Goal: Communication & Community: Connect with others

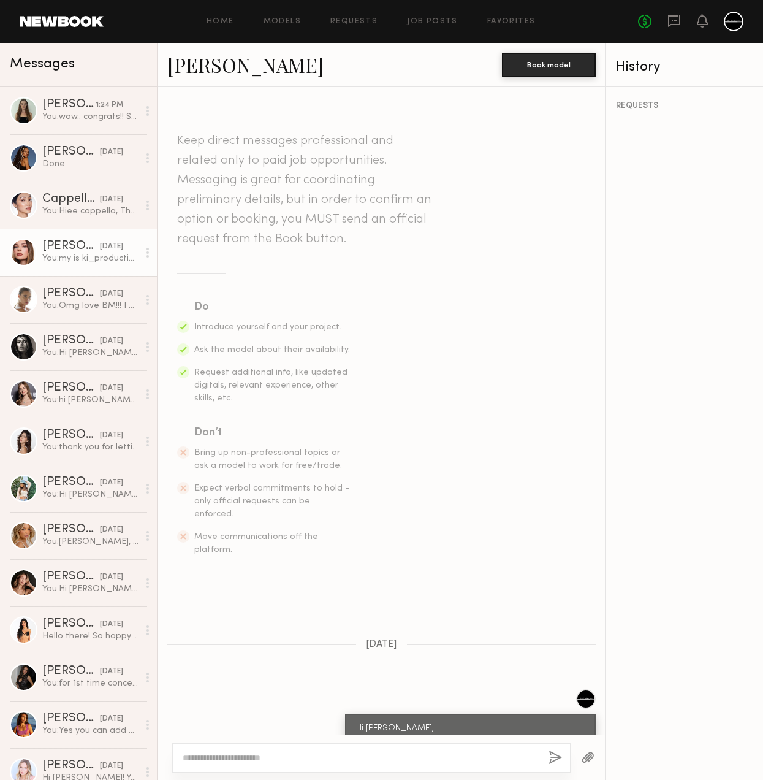
scroll to position [827, 0]
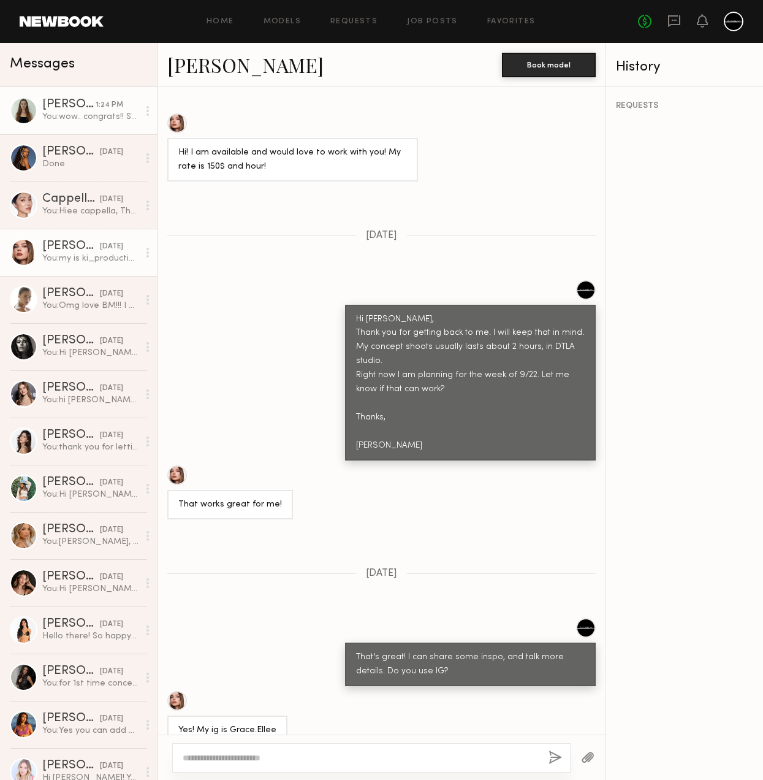
click at [66, 115] on div "You: wow.. congrats!! Sad, that I missed out on working with you, while you wer…" at bounding box center [90, 117] width 96 height 12
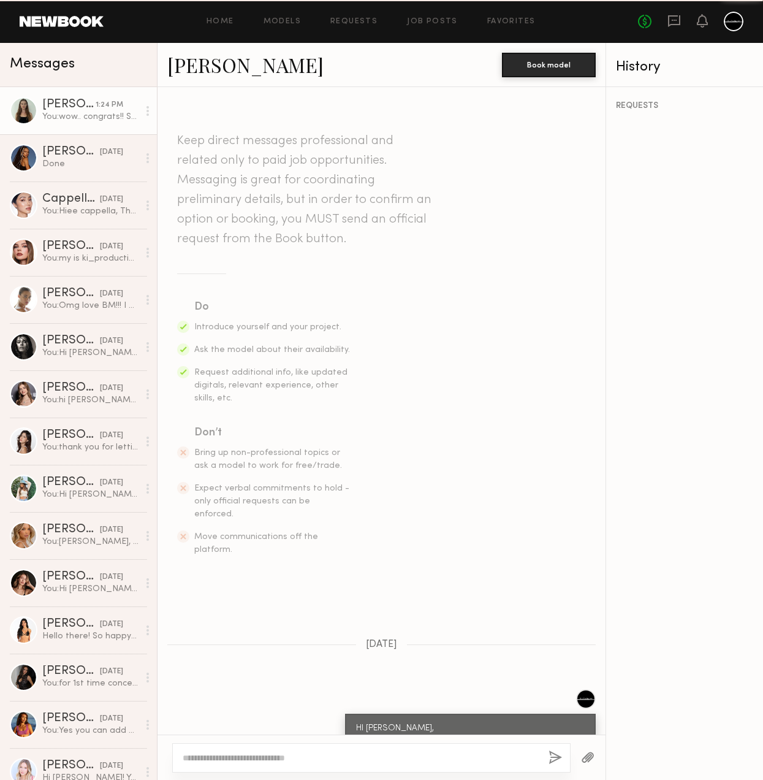
scroll to position [451, 0]
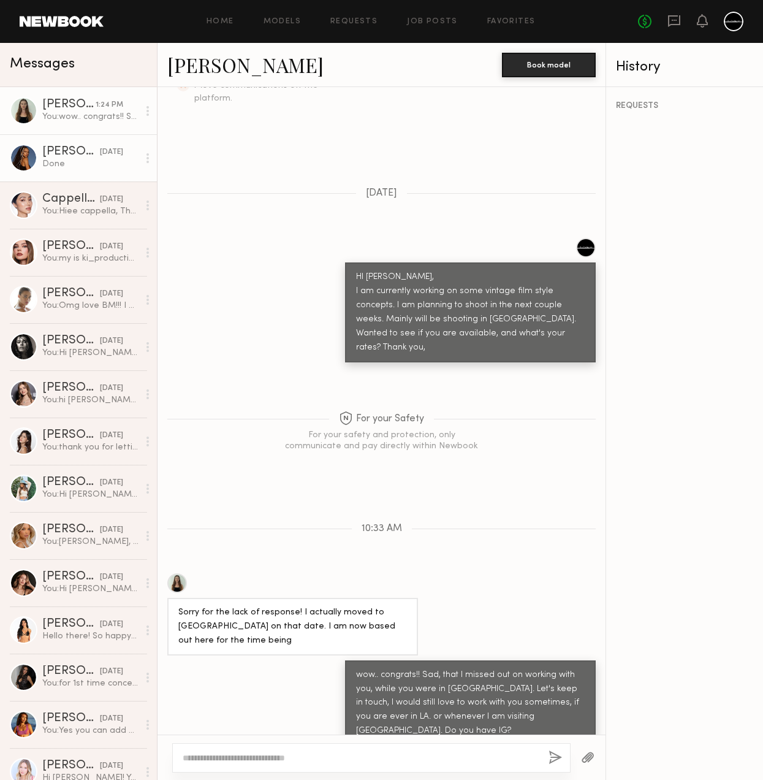
click at [81, 162] on div "Done" at bounding box center [90, 164] width 96 height 12
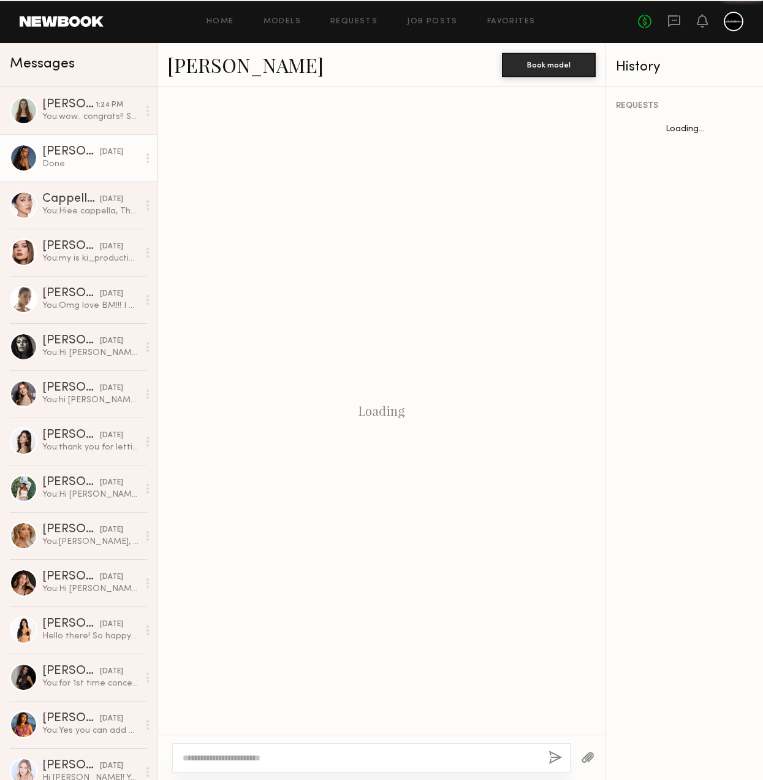
scroll to position [428, 0]
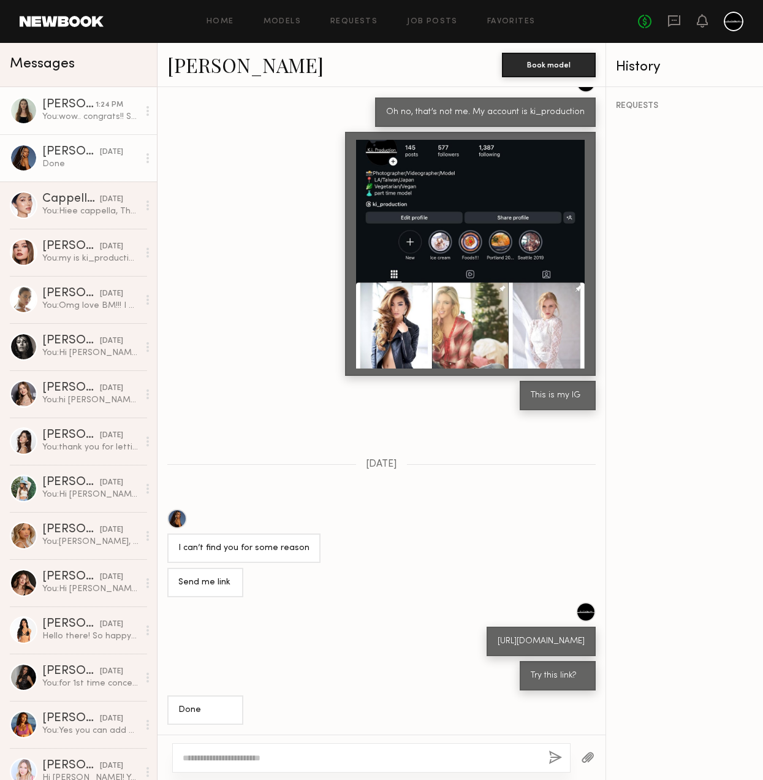
click at [82, 118] on div "You: wow.. congrats!! Sad, that I missed out on working with you, while you wer…" at bounding box center [90, 117] width 96 height 12
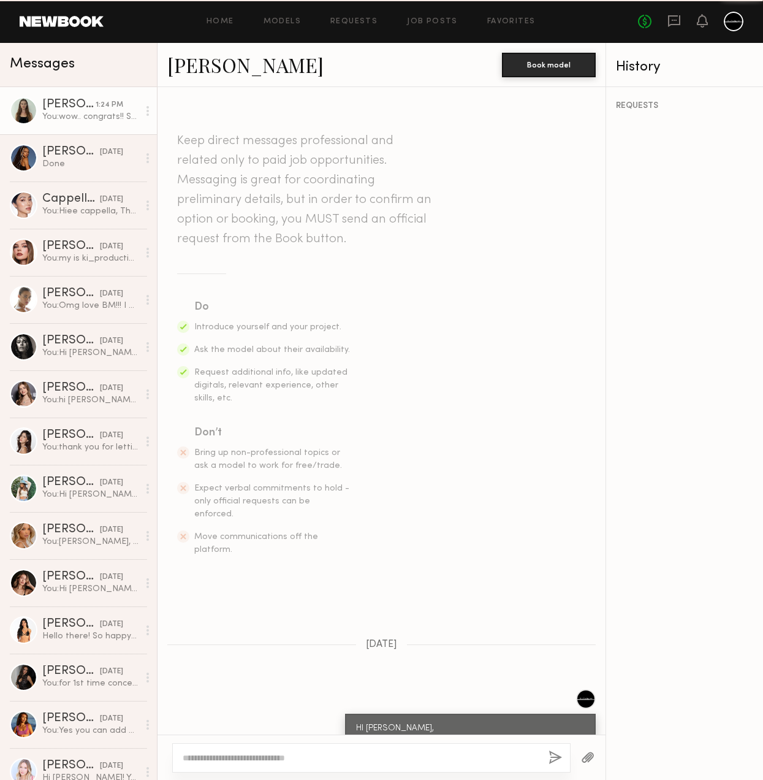
scroll to position [451, 0]
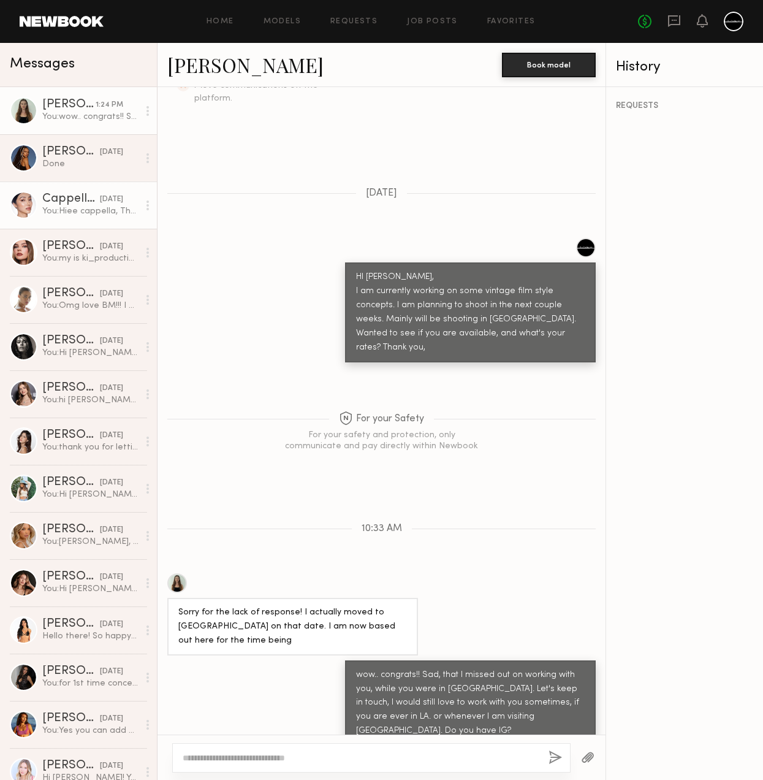
click at [71, 210] on div "You: Hiee cappella, Thanks for getting back to me. I have been super busy latel…" at bounding box center [90, 211] width 96 height 12
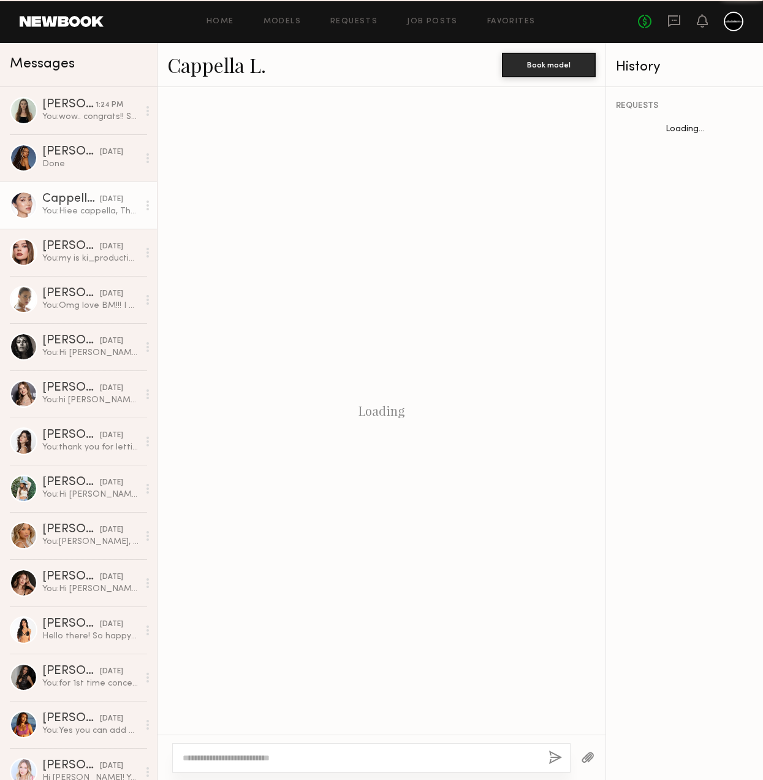
scroll to position [1171, 0]
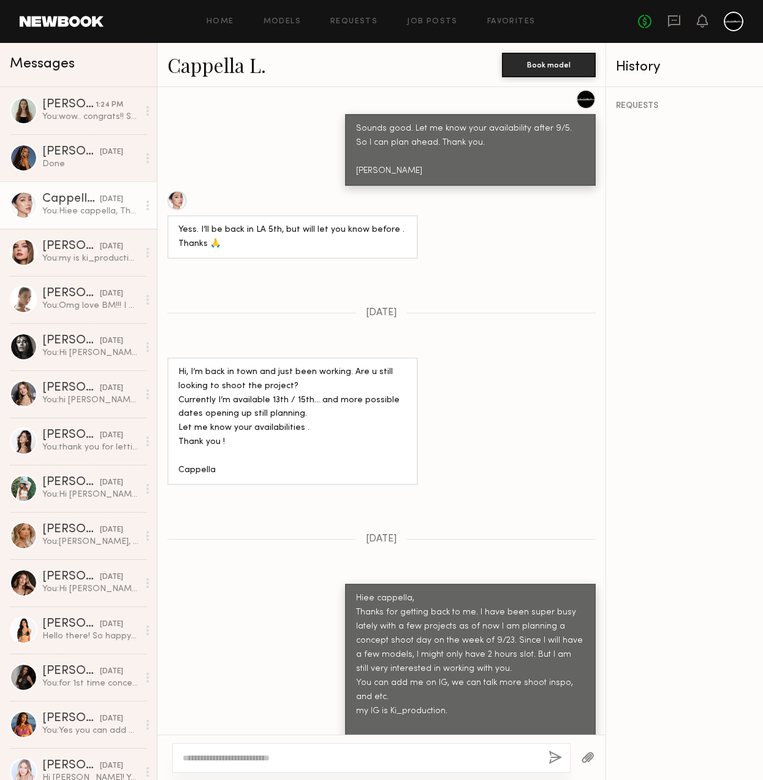
click at [197, 63] on link "Cappella L." at bounding box center [216, 64] width 99 height 26
